Goal: Transaction & Acquisition: Obtain resource

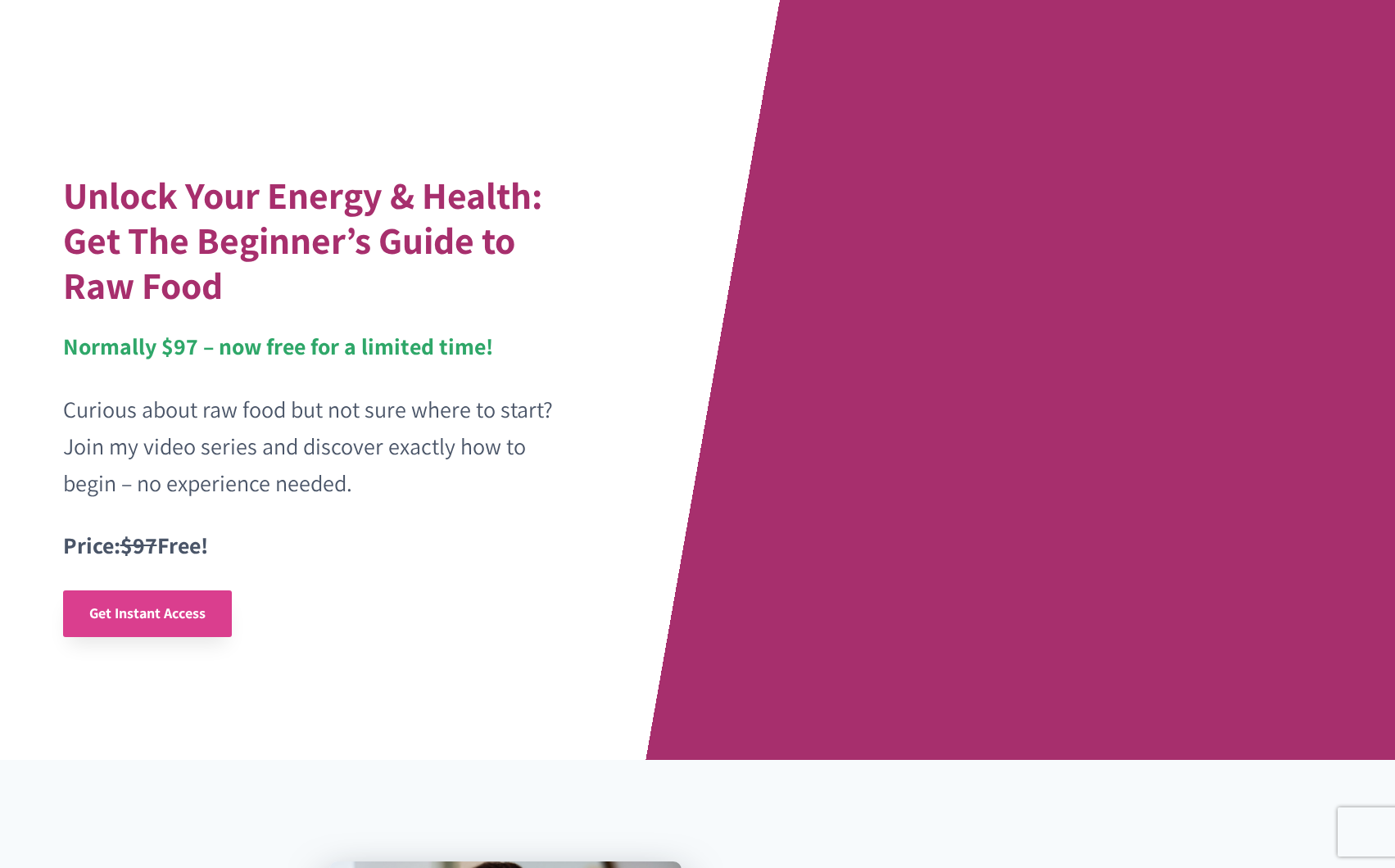
click at [127, 598] on link "Get Instant Access" at bounding box center [147, 614] width 169 height 47
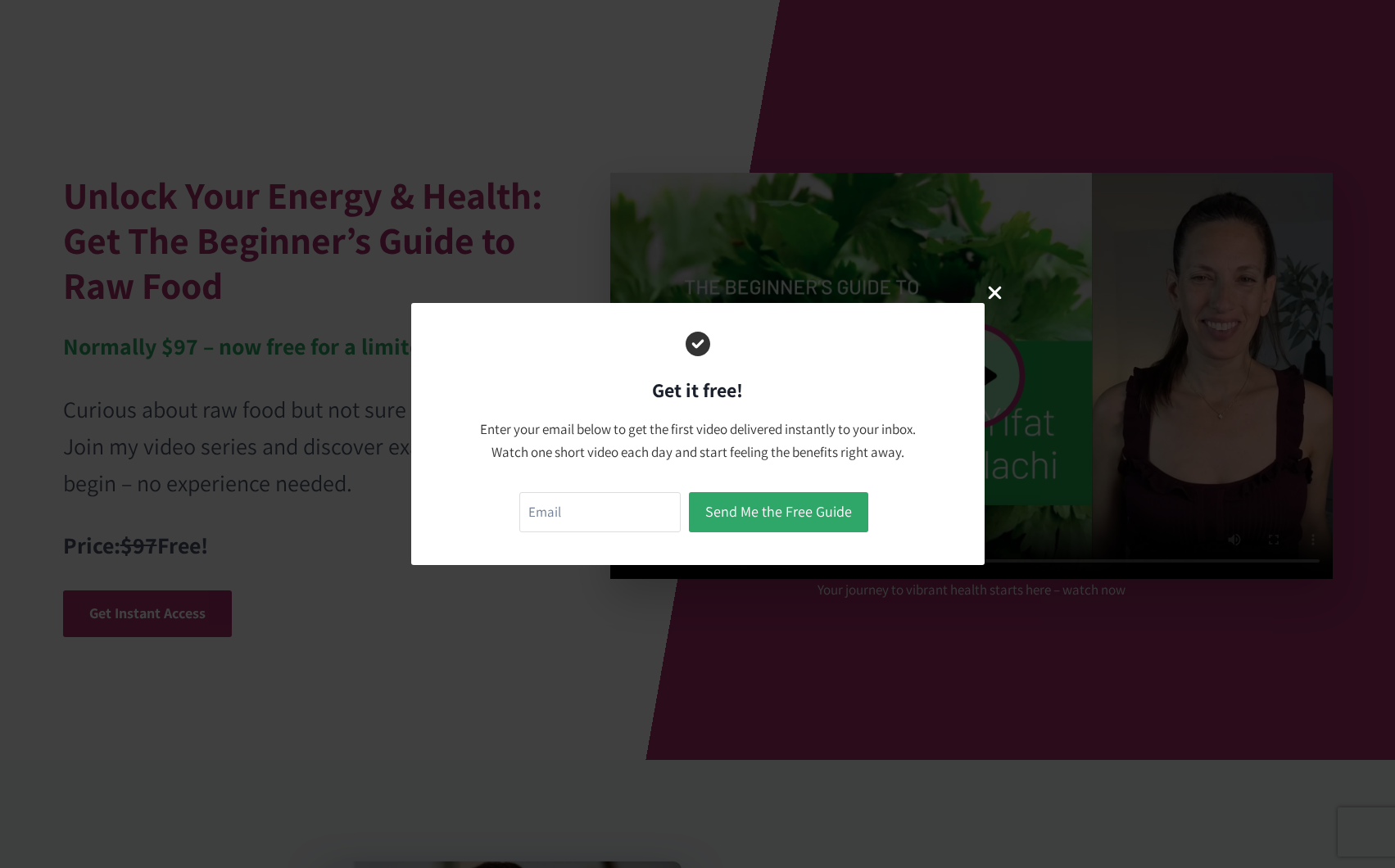
click at [566, 536] on form "Send Me the Free Guide" at bounding box center [698, 512] width 357 height 48
click at [583, 515] on input "email" at bounding box center [600, 512] width 161 height 40
type input "[PERSON_NAME][EMAIL_ADDRESS][DOMAIN_NAME]"
click at [774, 502] on button "Send Me the Free Guide" at bounding box center [779, 512] width 179 height 40
click at [816, 506] on button "Send Me the Free Guide" at bounding box center [779, 512] width 179 height 40
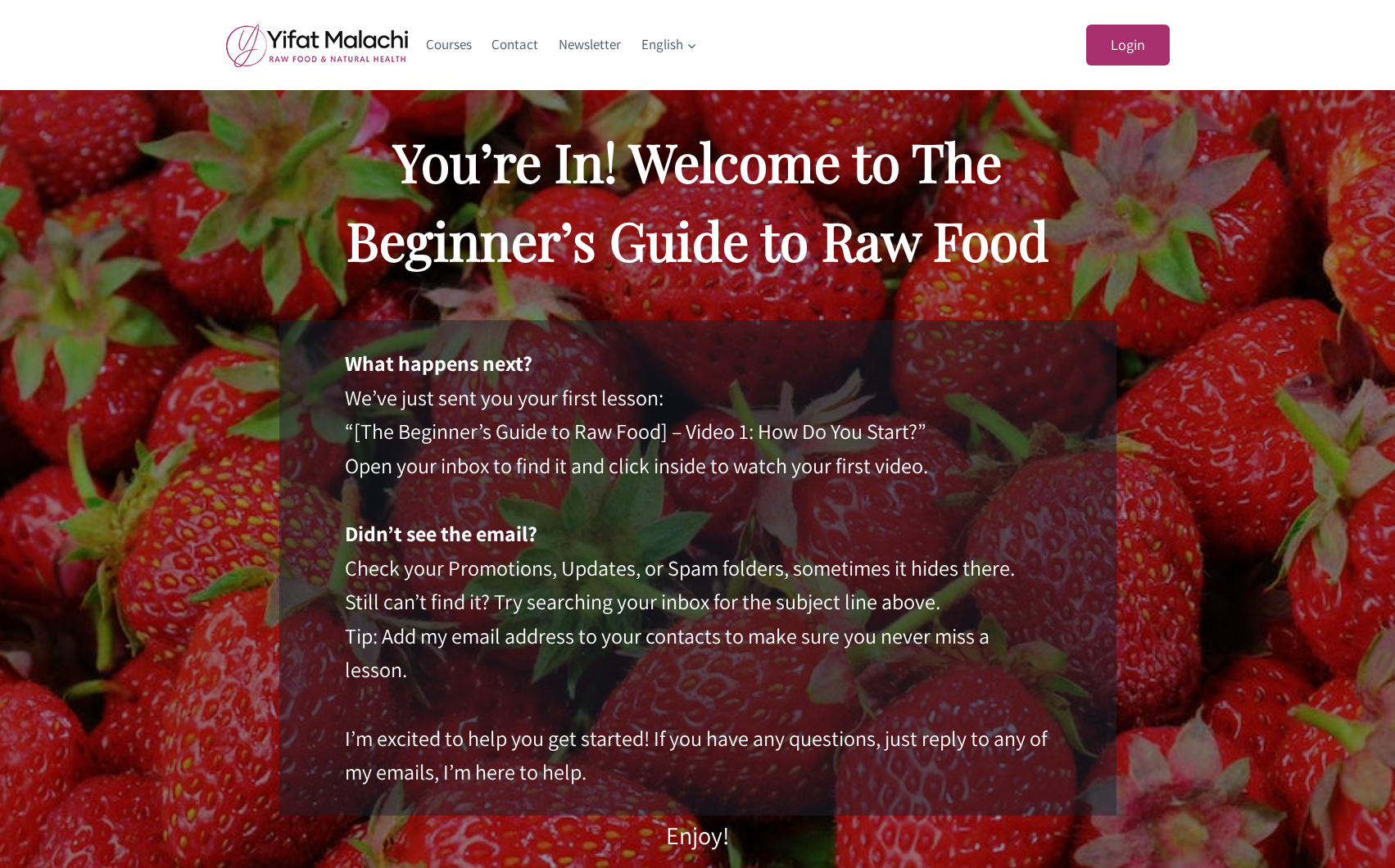
scroll to position [42, 0]
